Goal: Communication & Community: Ask a question

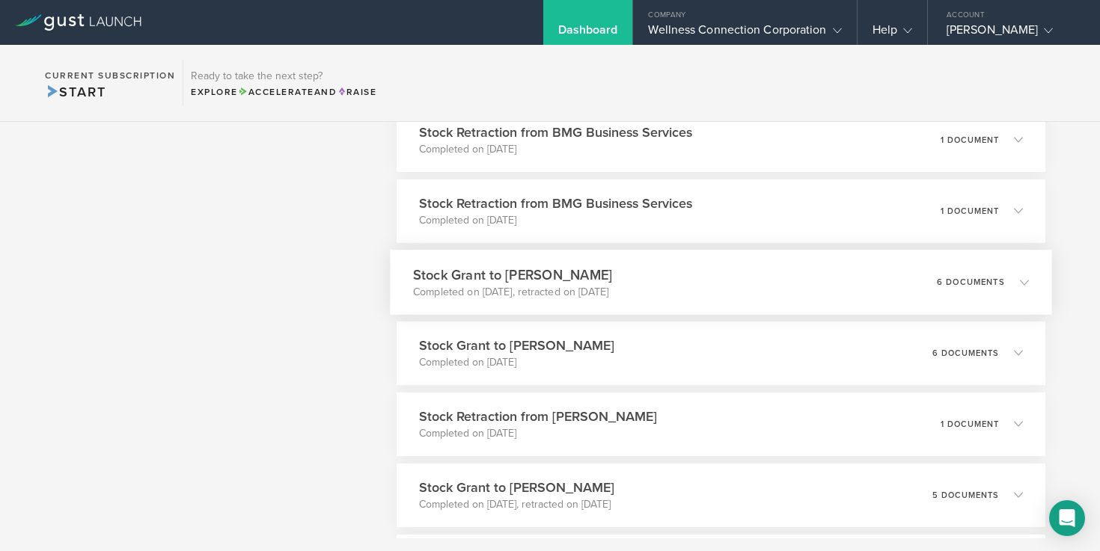
scroll to position [1762, 0]
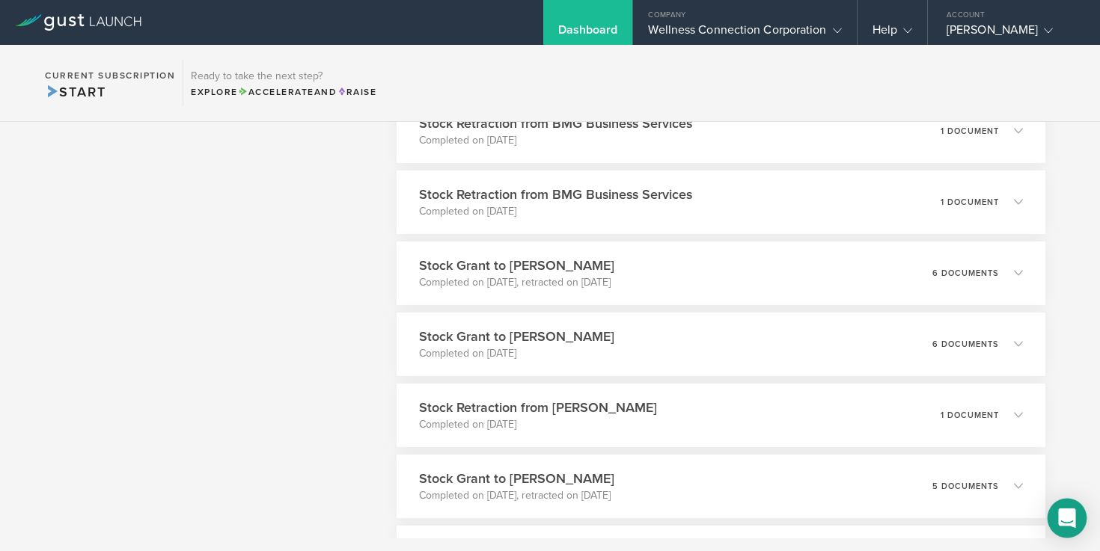
click at [1061, 513] on icon "Open Intercom Messenger" at bounding box center [1066, 518] width 17 height 19
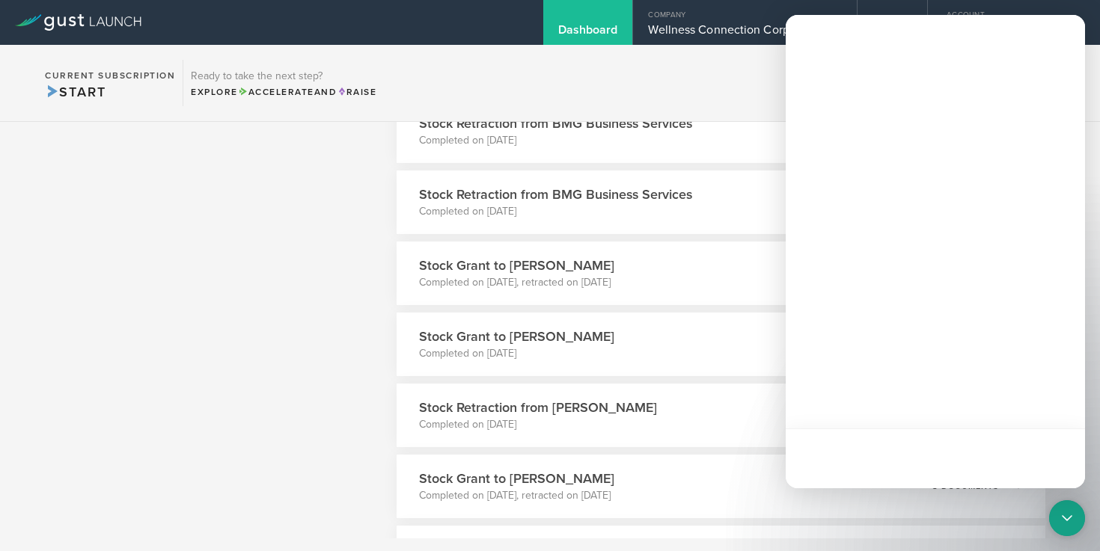
scroll to position [0, 0]
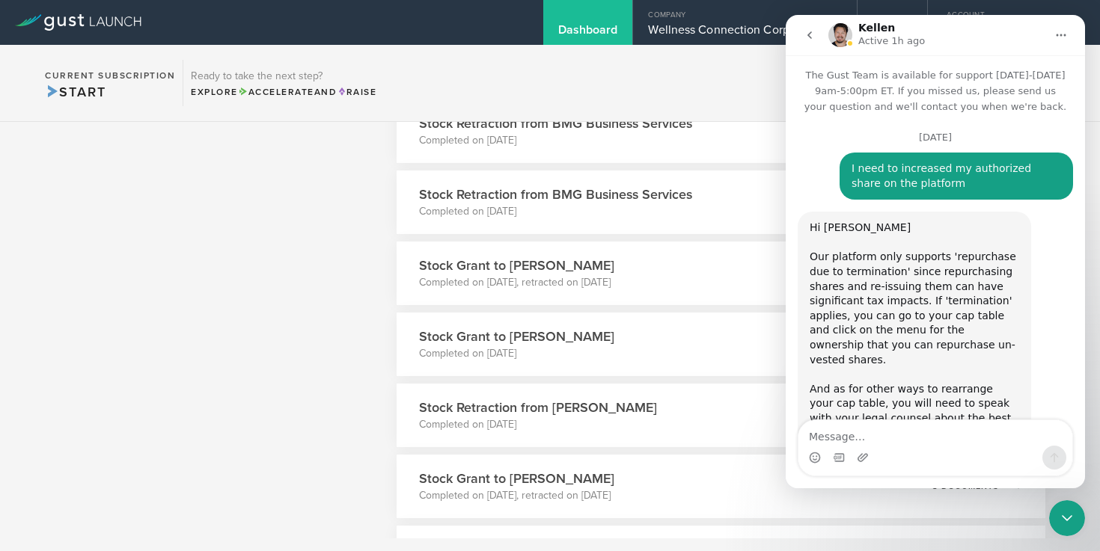
scroll to position [4583, 0]
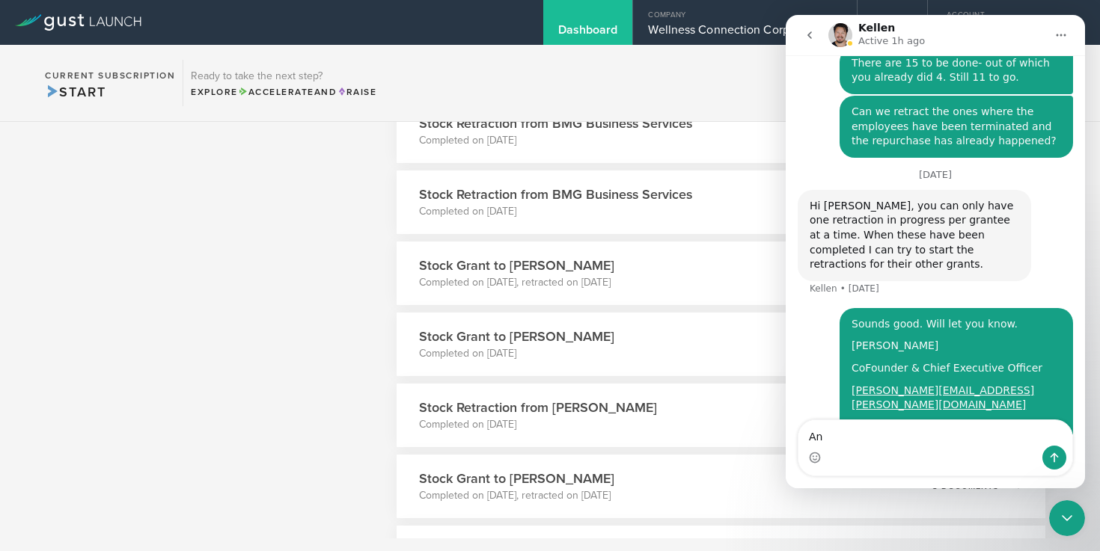
type textarea "A"
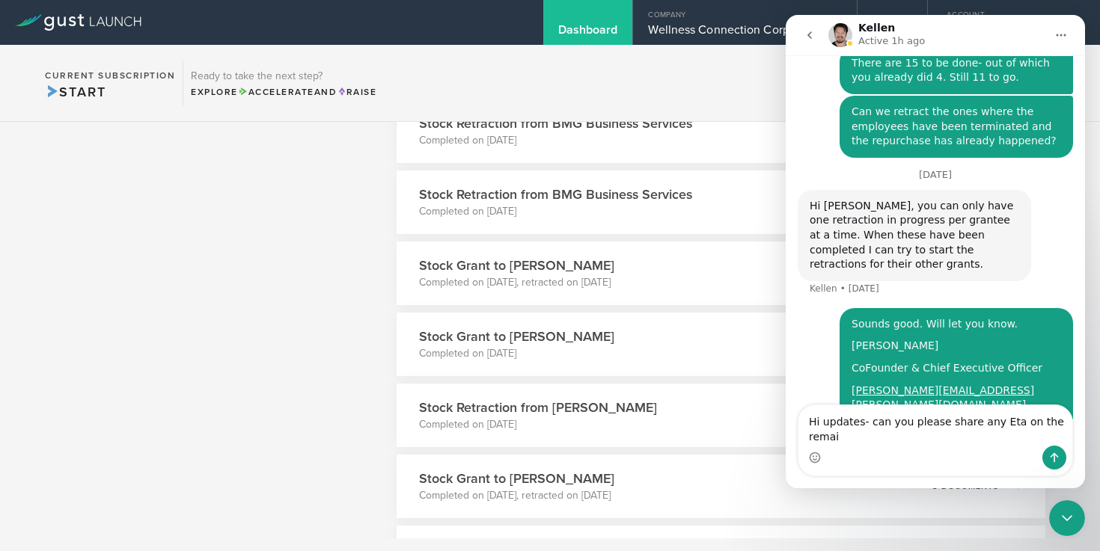
scroll to position [4598, 0]
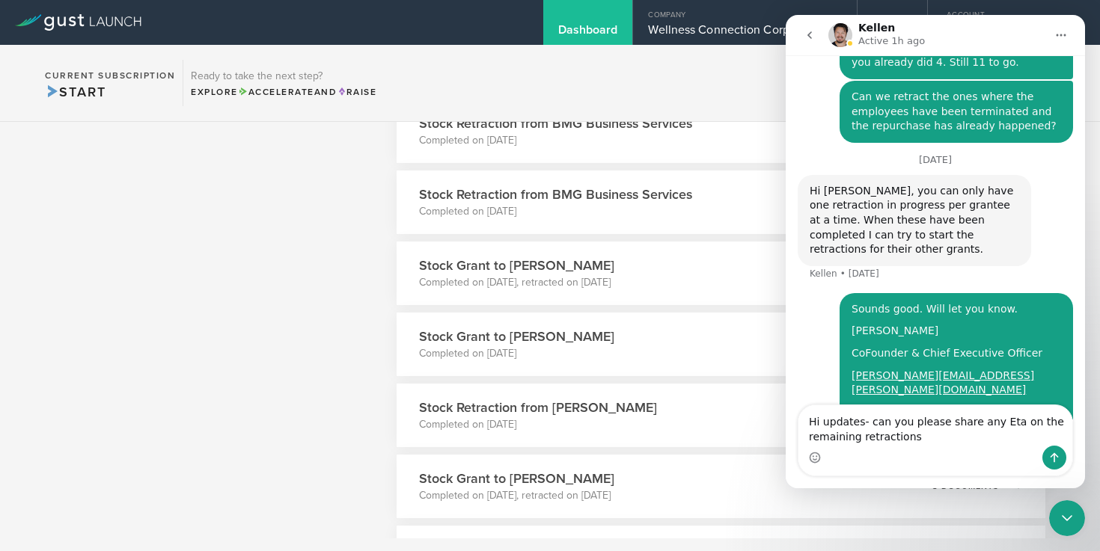
type textarea "Hi updates- can you please share any Eta on the remaining retractions?"
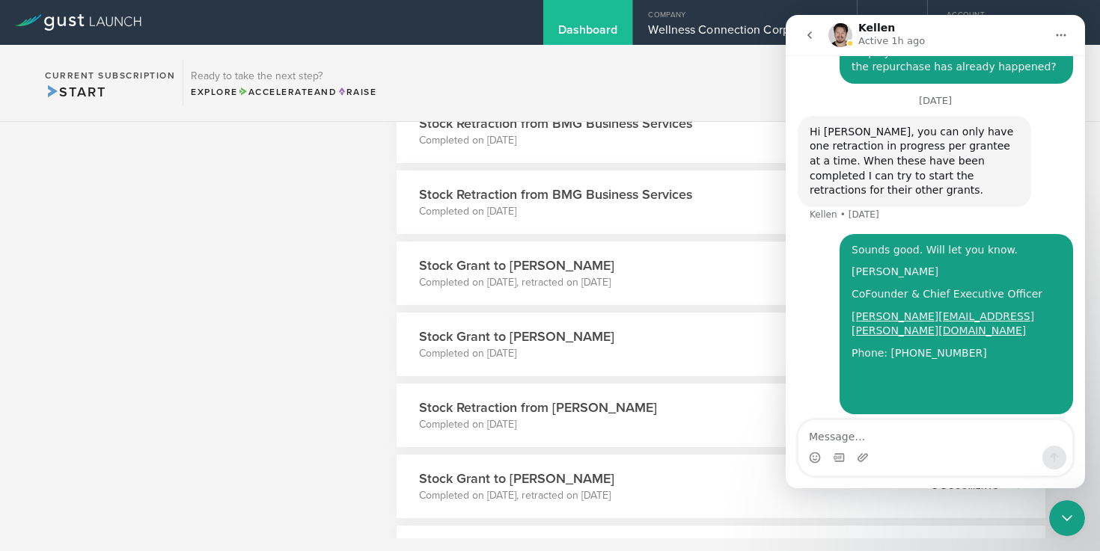
scroll to position [4662, 0]
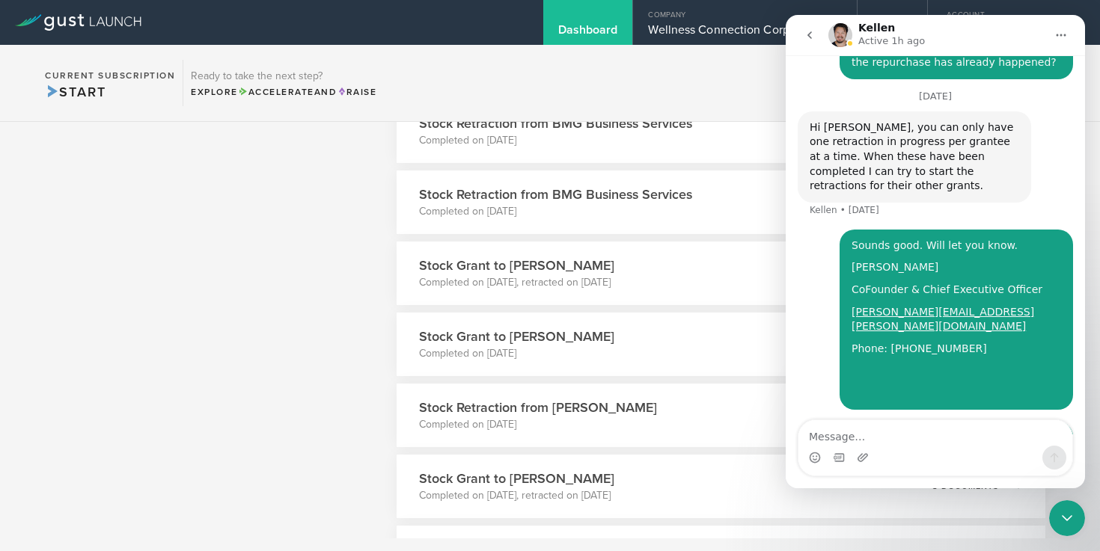
click at [808, 33] on icon "go back" at bounding box center [809, 35] width 12 height 12
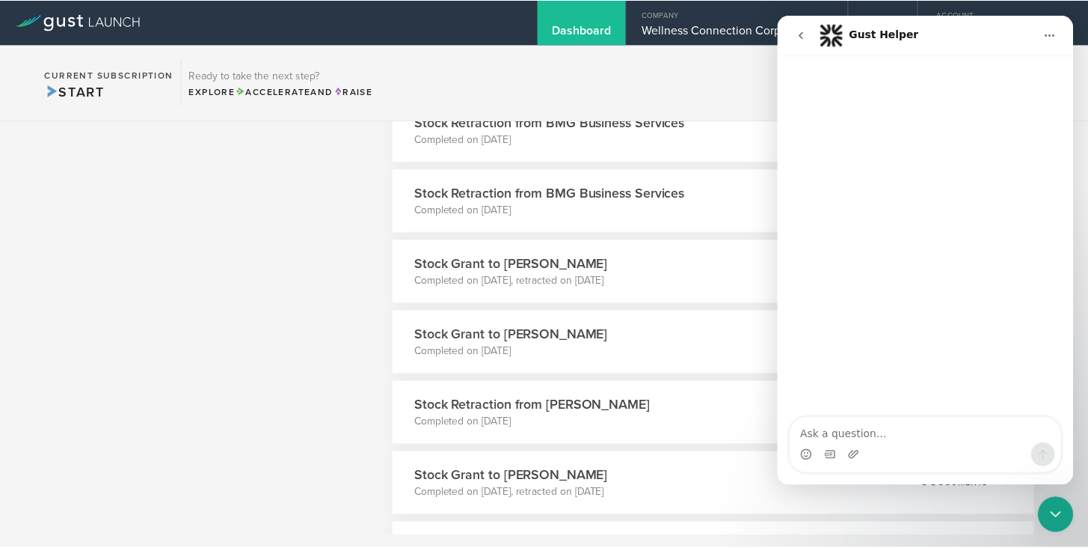
scroll to position [0, 0]
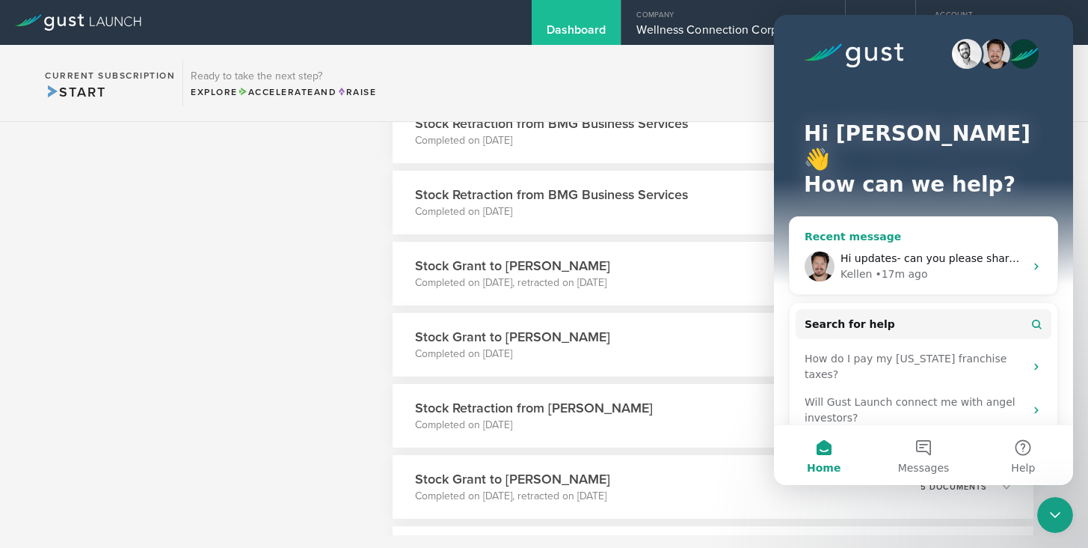
click at [952, 252] on span "Hi updates- can you please share any Eta on the remaining retractions?" at bounding box center [1029, 258] width 376 height 12
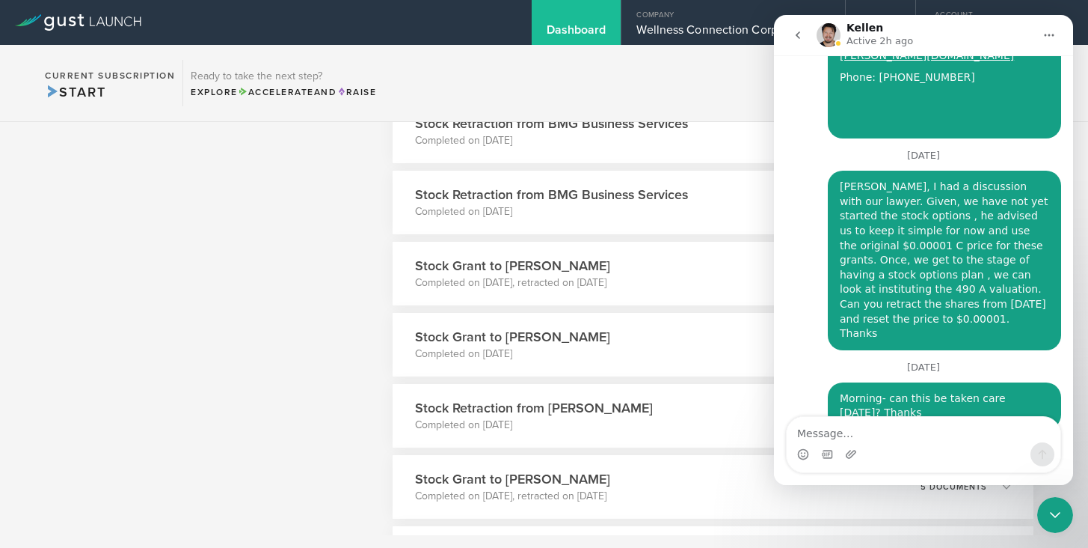
scroll to position [4666, 0]
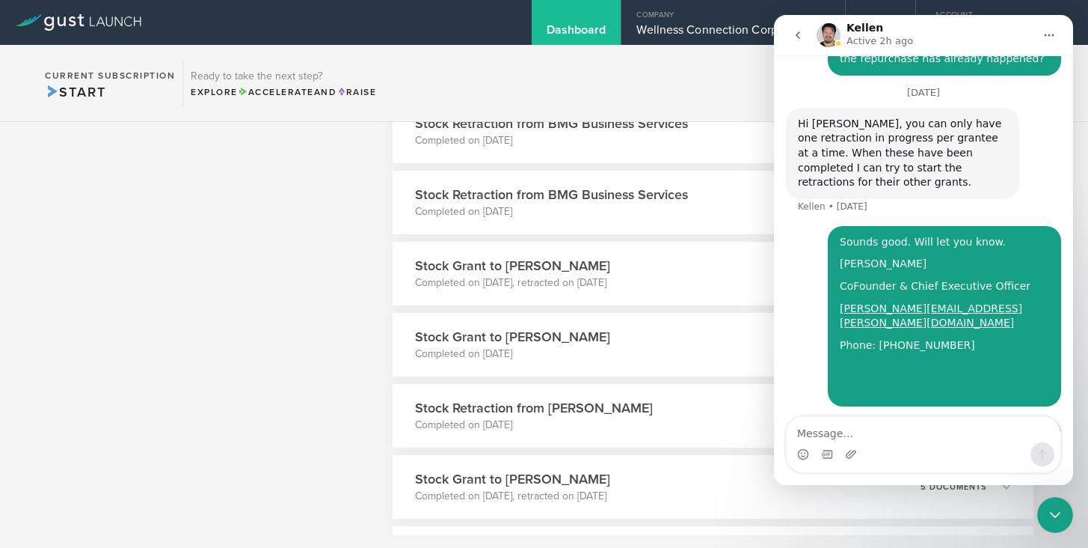
click at [800, 37] on icon "go back" at bounding box center [798, 34] width 4 height 7
